Goal: Entertainment & Leisure: Consume media (video, audio)

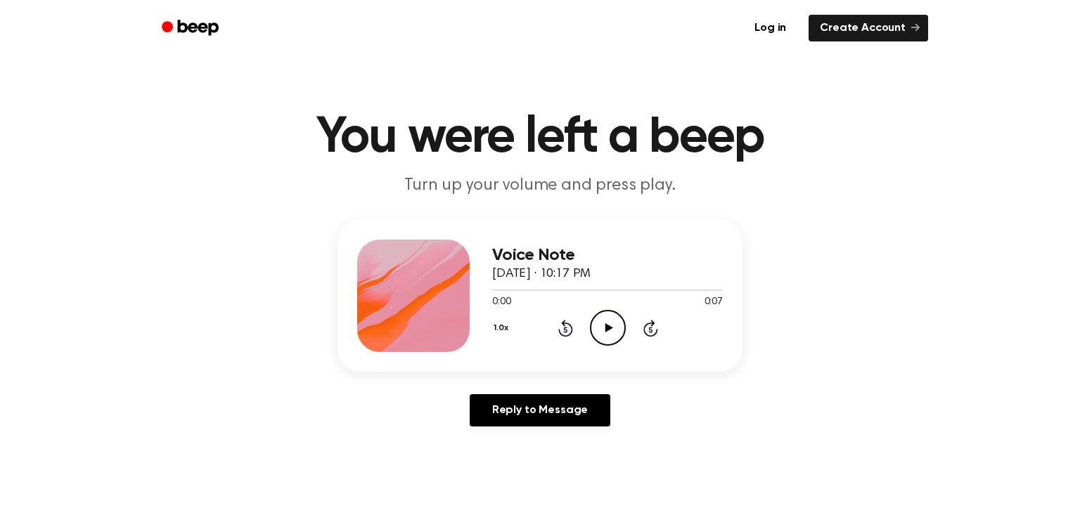
click at [619, 340] on circle at bounding box center [608, 328] width 34 height 34
click at [1072, 511] on main "You were left a beep Turn up your volume and press play. Voice Note [DATE] · 10…" at bounding box center [540, 433] width 1080 height 867
click at [612, 310] on icon "Play Audio" at bounding box center [608, 328] width 36 height 36
click at [612, 325] on icon "Play Audio" at bounding box center [608, 328] width 36 height 36
click at [603, 335] on icon "Play Audio" at bounding box center [608, 328] width 36 height 36
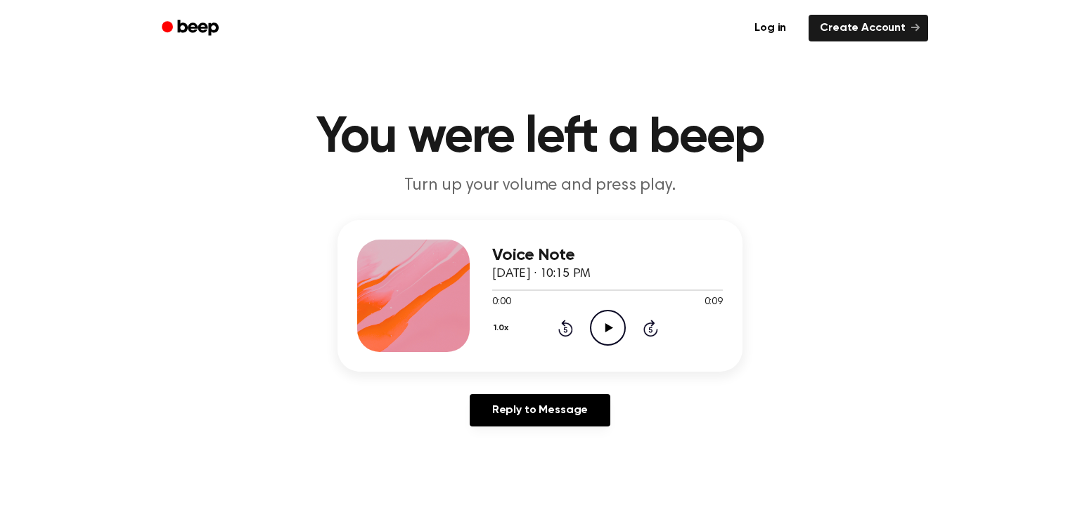
click at [604, 322] on icon "Play Audio" at bounding box center [608, 328] width 36 height 36
click at [539, 304] on div "0:00 0:09" at bounding box center [607, 302] width 231 height 15
click at [602, 325] on icon "Play Audio" at bounding box center [608, 328] width 36 height 36
click at [615, 338] on icon "Play Audio" at bounding box center [608, 328] width 36 height 36
click at [615, 317] on icon "Play Audio" at bounding box center [608, 328] width 36 height 36
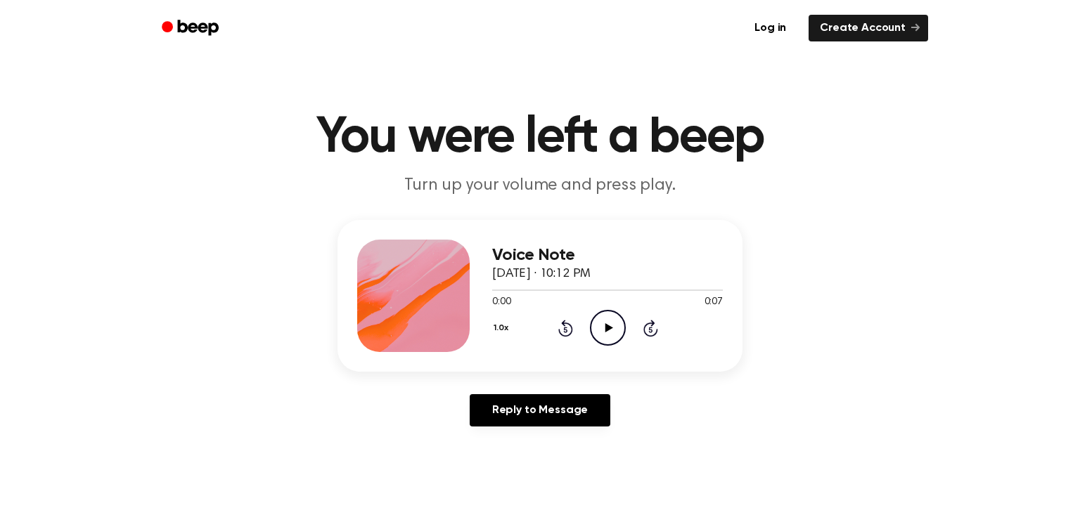
click at [602, 333] on icon "Play Audio" at bounding box center [608, 328] width 36 height 36
click at [596, 322] on icon "Play Audio" at bounding box center [608, 328] width 36 height 36
